Goal: Transaction & Acquisition: Purchase product/service

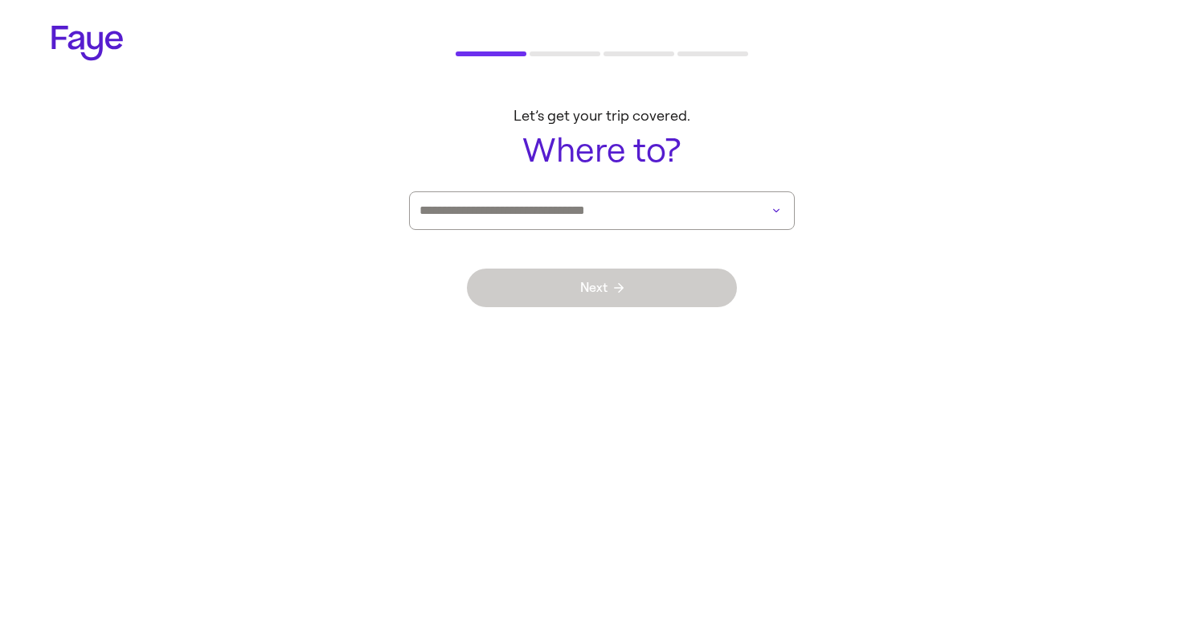
click at [579, 207] on input at bounding box center [579, 210] width 320 height 37
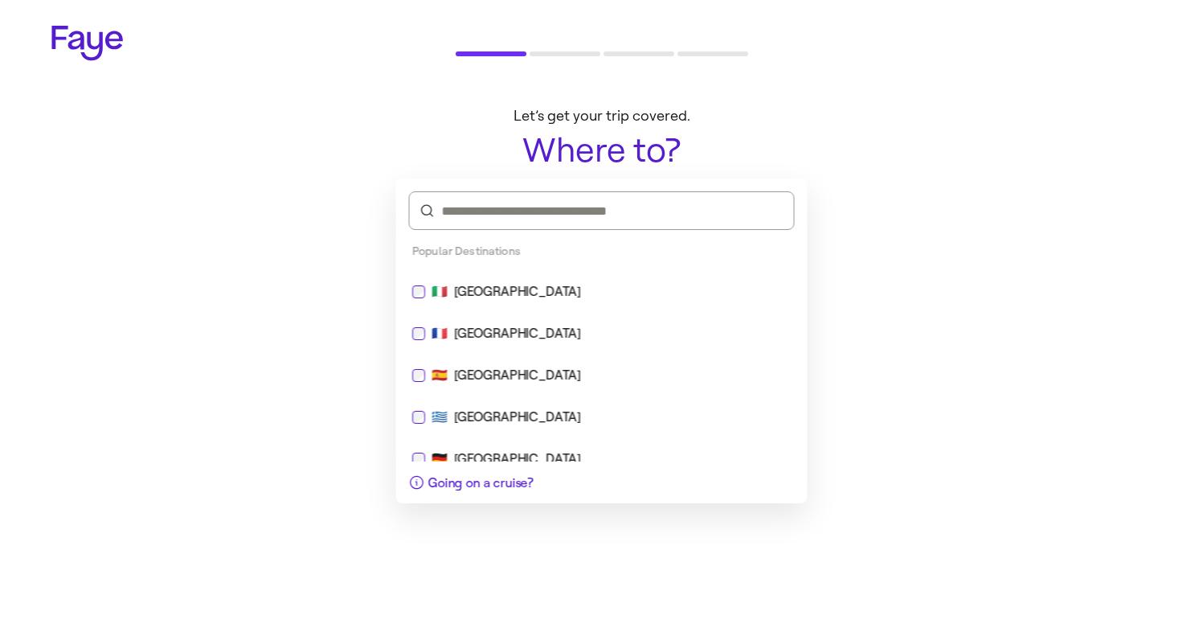
click at [611, 412] on div "🇬🇷 [GEOGRAPHIC_DATA]" at bounding box center [601, 416] width 379 height 19
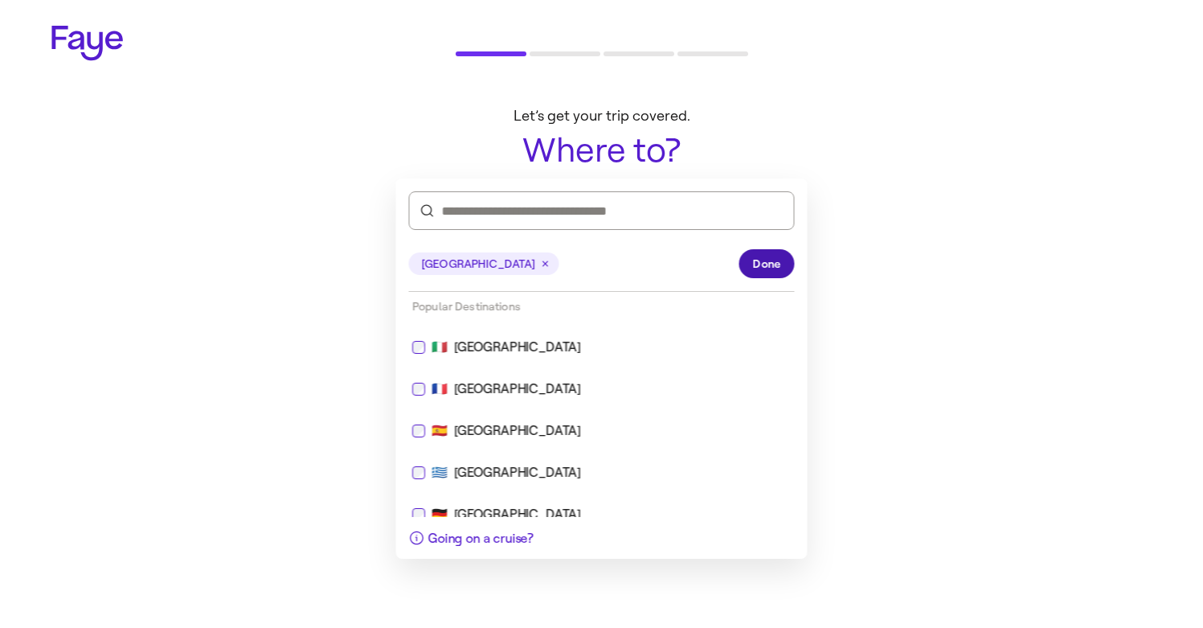
click at [776, 267] on span "Done" at bounding box center [767, 264] width 28 height 17
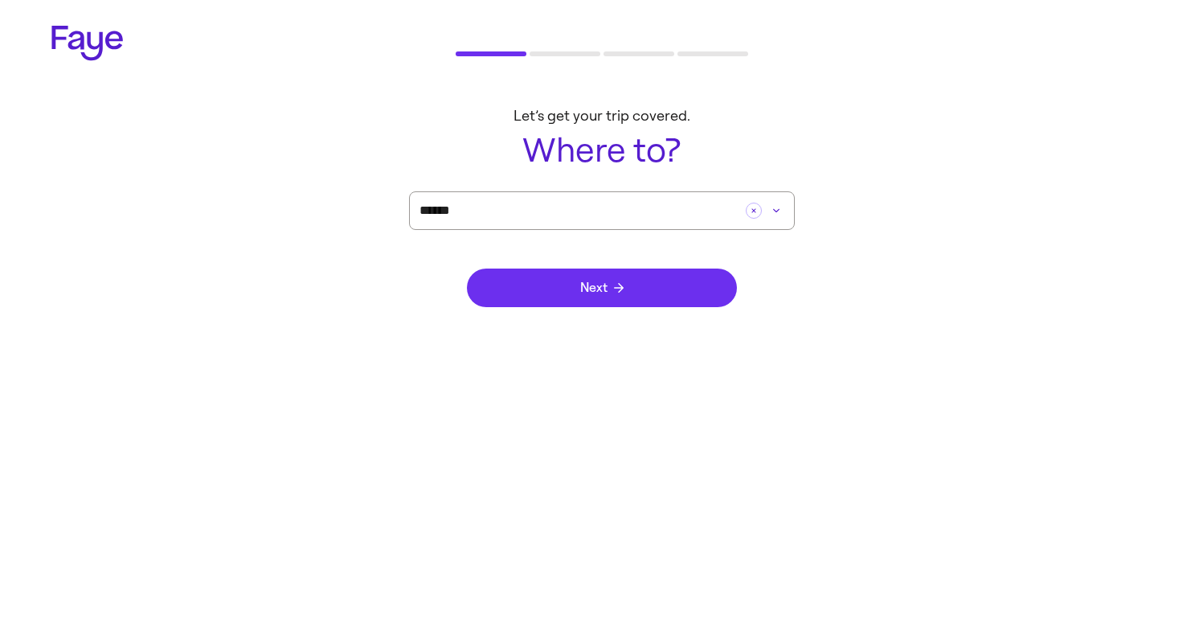
click at [693, 269] on button "Next" at bounding box center [602, 287] width 270 height 39
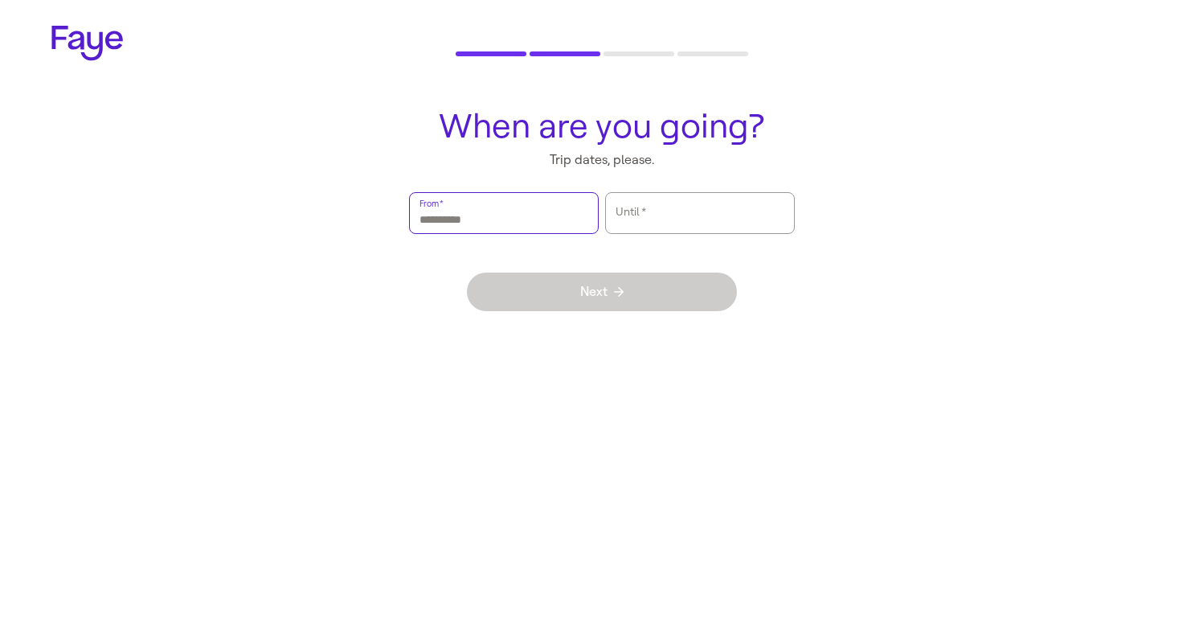
click at [539, 214] on input "From   *" at bounding box center [503, 212] width 169 height 37
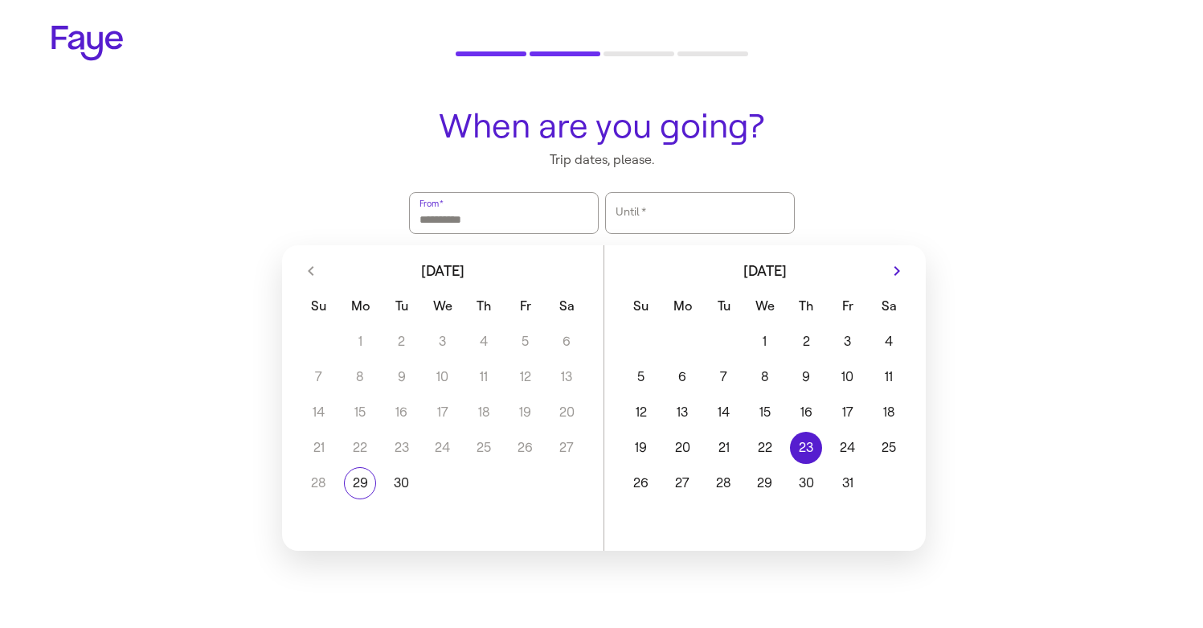
click at [799, 444] on button "23" at bounding box center [806, 447] width 41 height 32
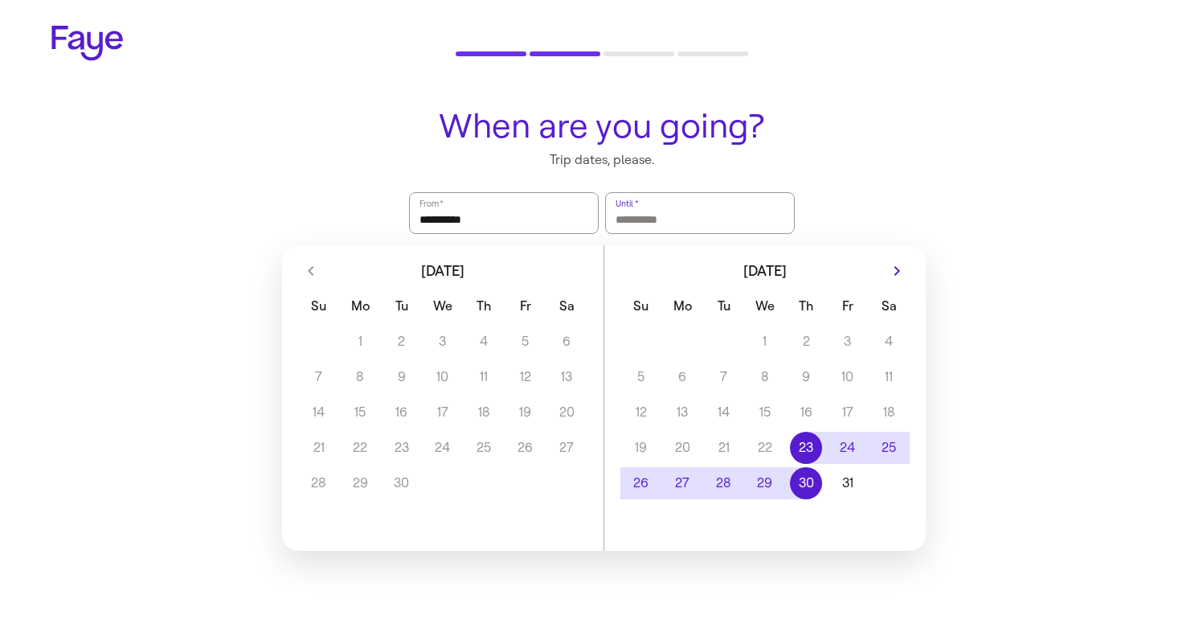
click at [802, 480] on button "30" at bounding box center [806, 483] width 41 height 32
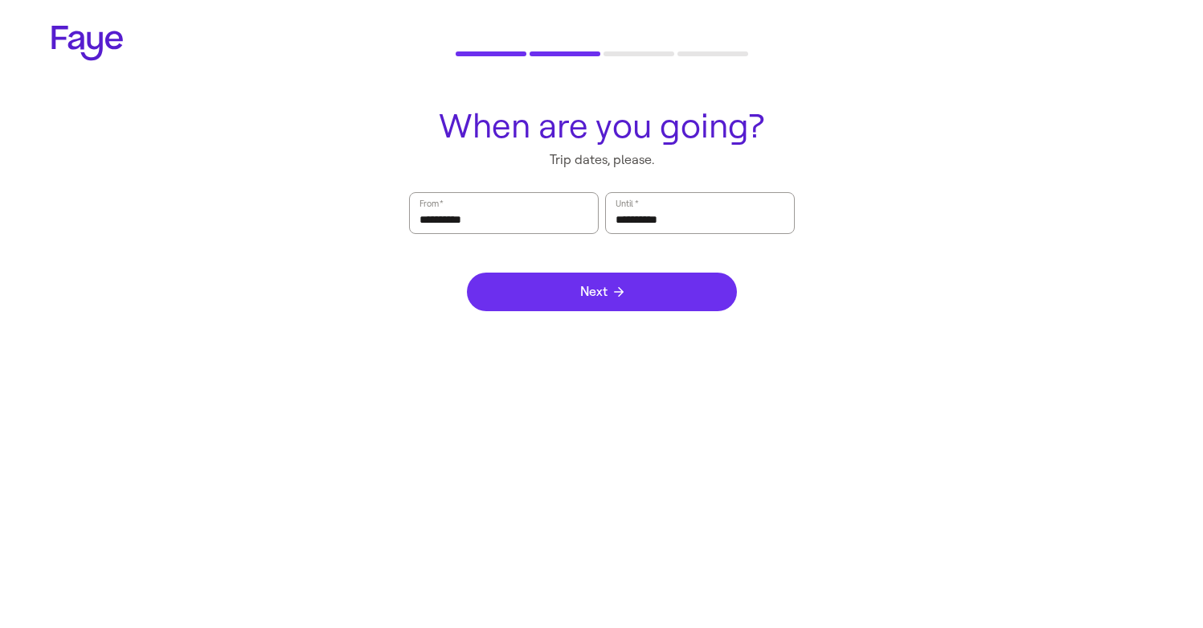
click at [665, 292] on button "Next" at bounding box center [602, 291] width 270 height 39
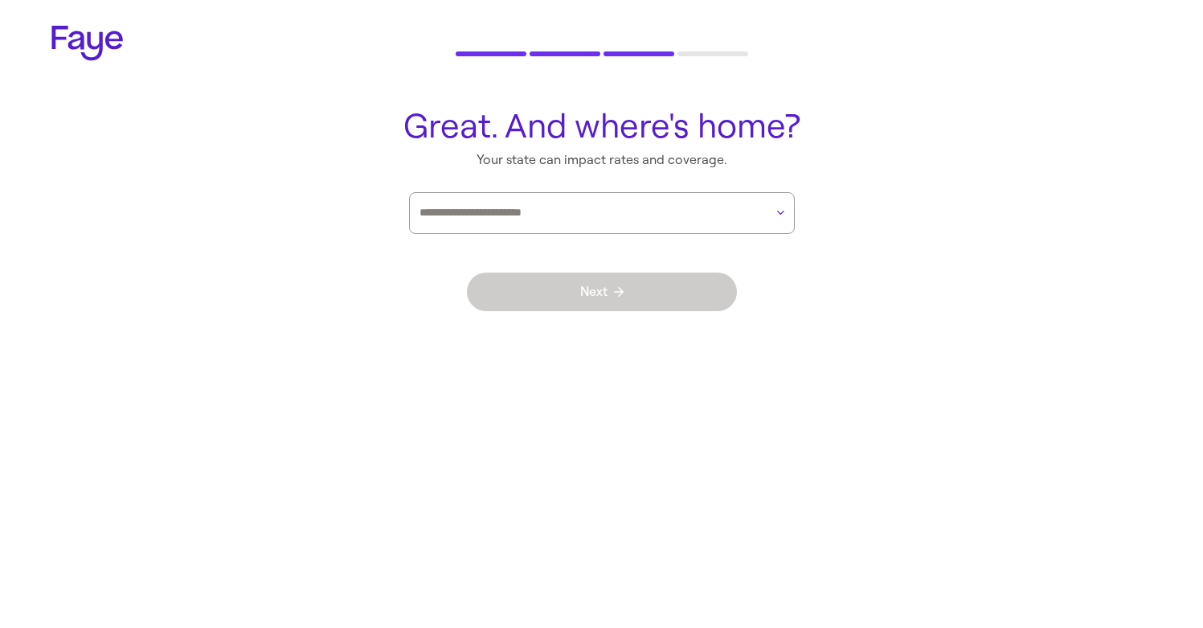
click at [703, 186] on main "Great. And where's home? Your state can impact rates and coverage. Next" at bounding box center [601, 222] width 1157 height 255
click at [703, 207] on input "text" at bounding box center [591, 213] width 345 height 24
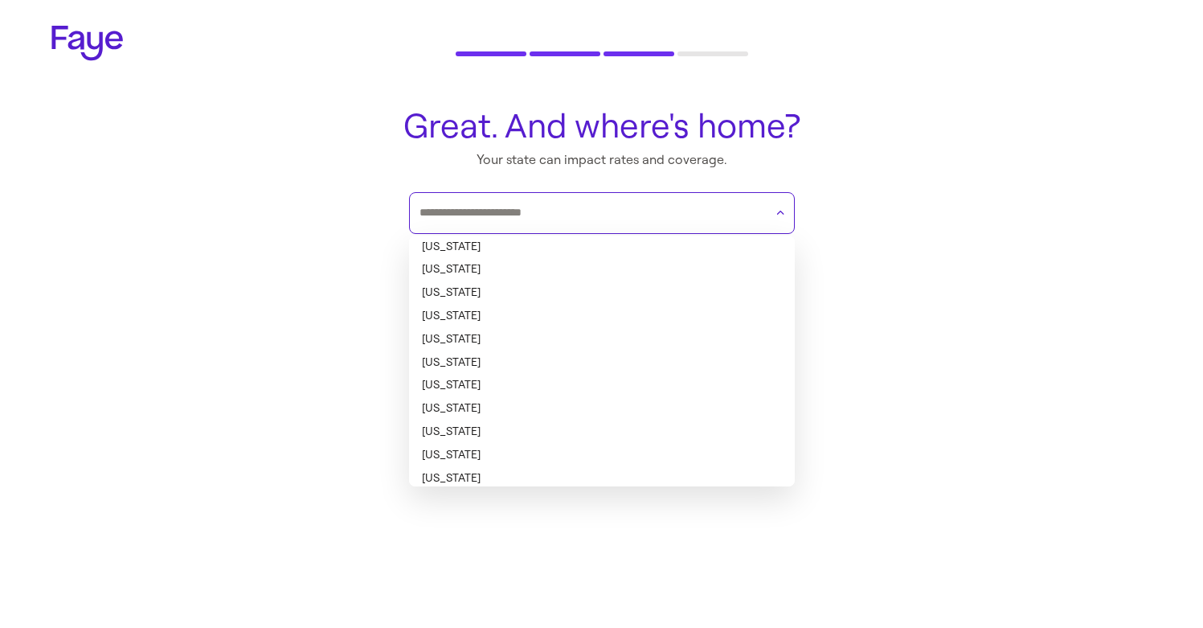
click at [650, 430] on li "[US_STATE]" at bounding box center [602, 431] width 386 height 23
type input "**********"
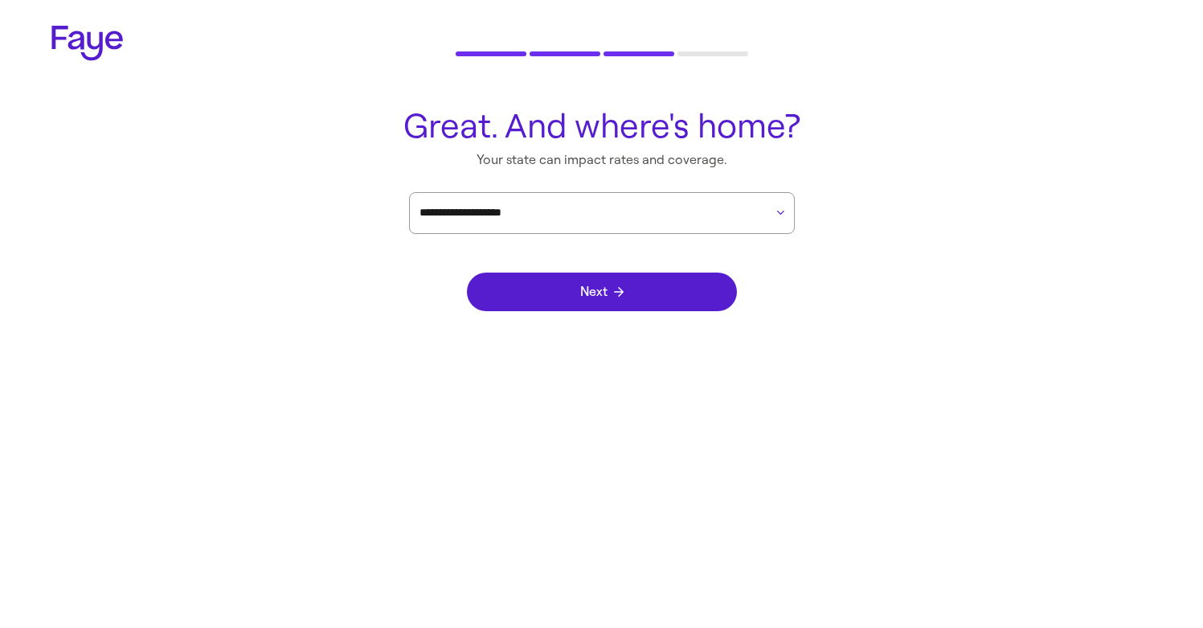
click at [658, 325] on div "Next" at bounding box center [602, 292] width 270 height 116
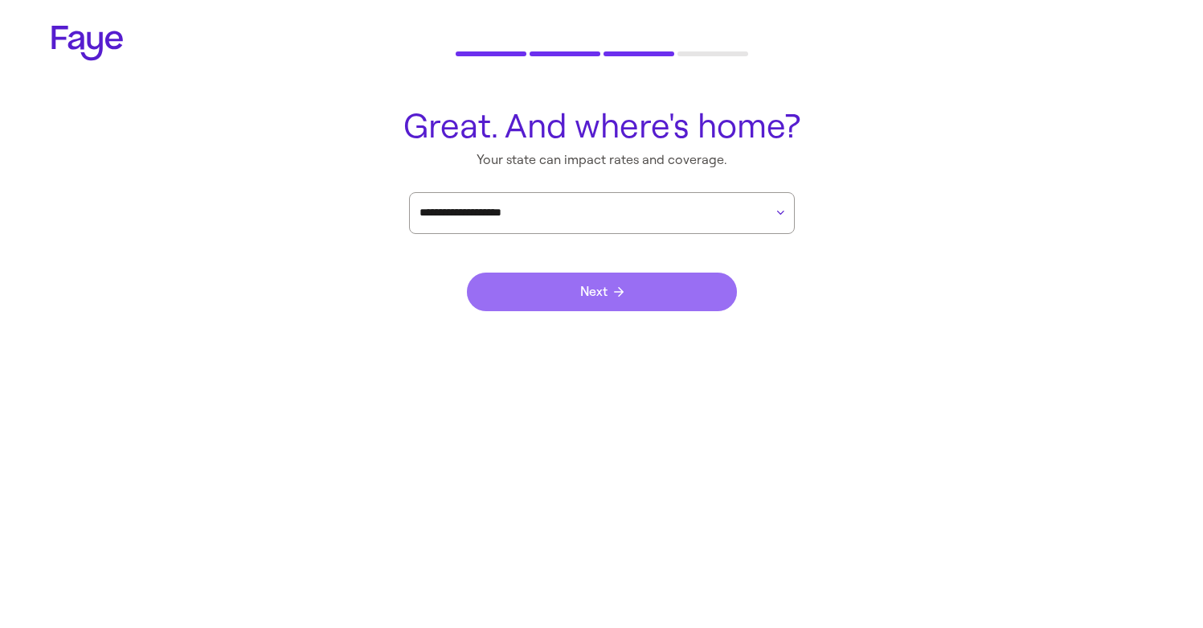
click at [655, 288] on button "Next" at bounding box center [602, 291] width 270 height 39
